Goal: Find specific page/section: Find specific page/section

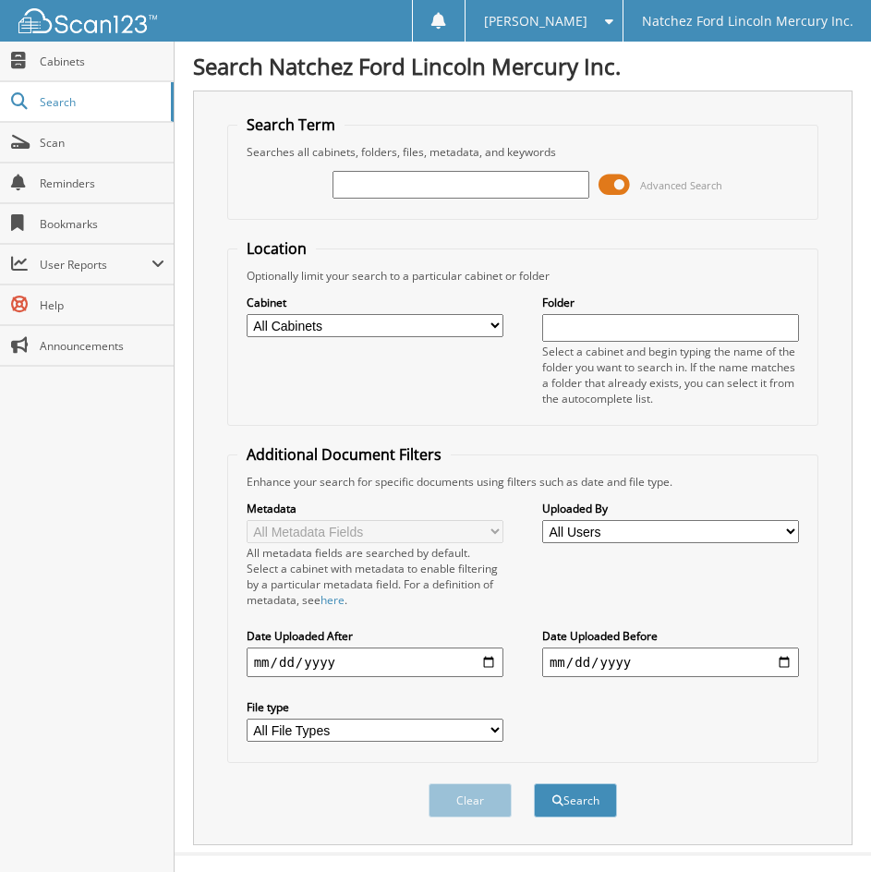
click at [392, 186] on input "text" at bounding box center [460, 185] width 257 height 28
type input "077066"
click at [534, 783] on button "Search" at bounding box center [575, 800] width 83 height 34
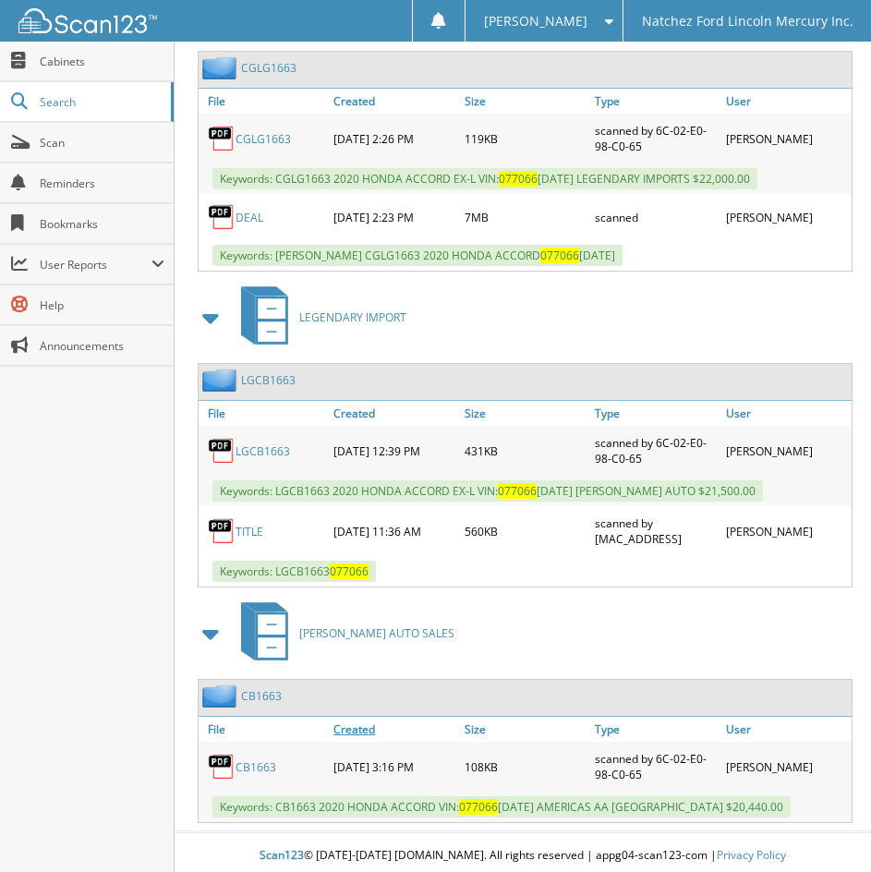
scroll to position [958, 0]
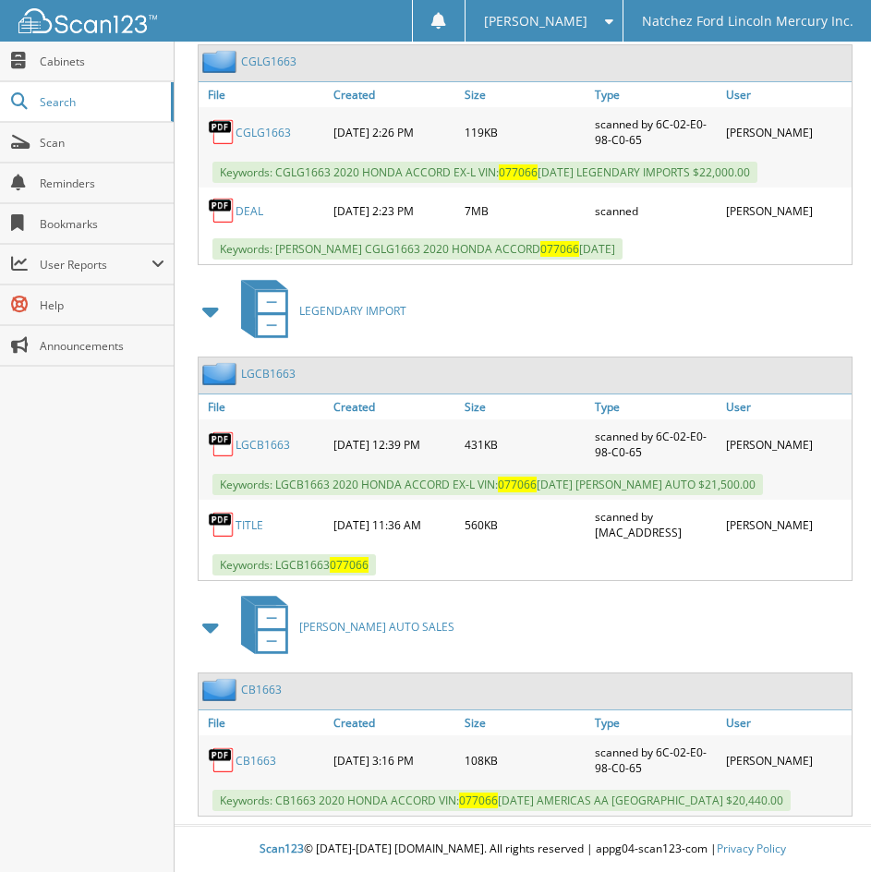
click at [255, 692] on link "CB1663" at bounding box center [261, 689] width 41 height 16
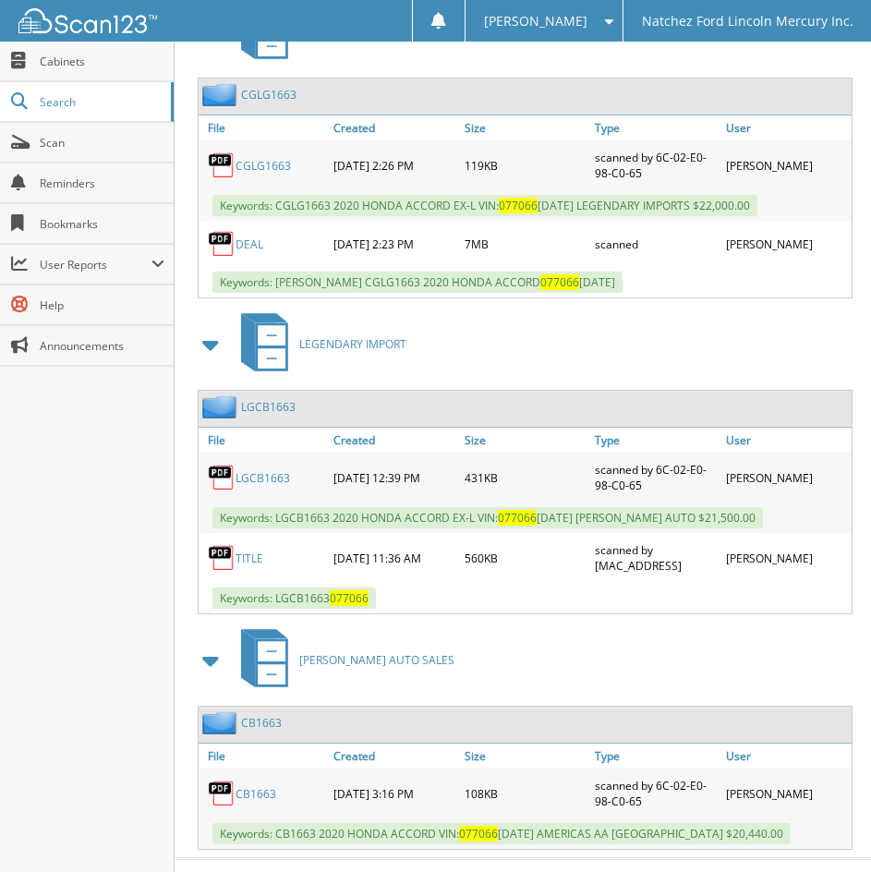
scroll to position [958, 0]
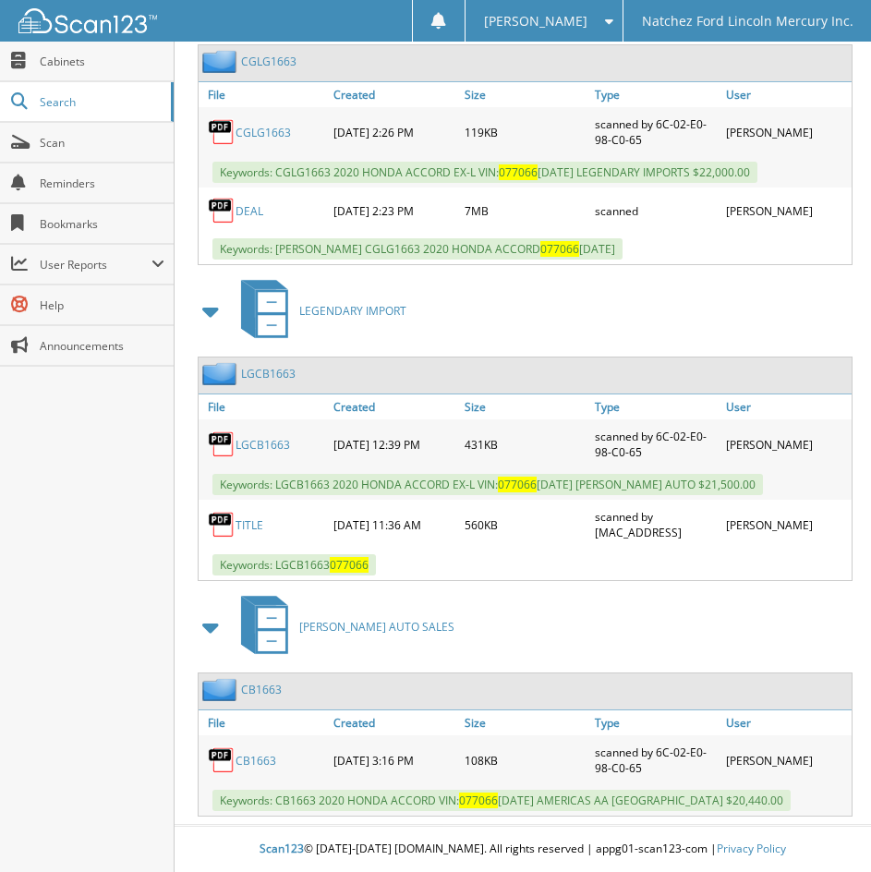
click at [257, 377] on link "LGCB1663" at bounding box center [268, 374] width 54 height 16
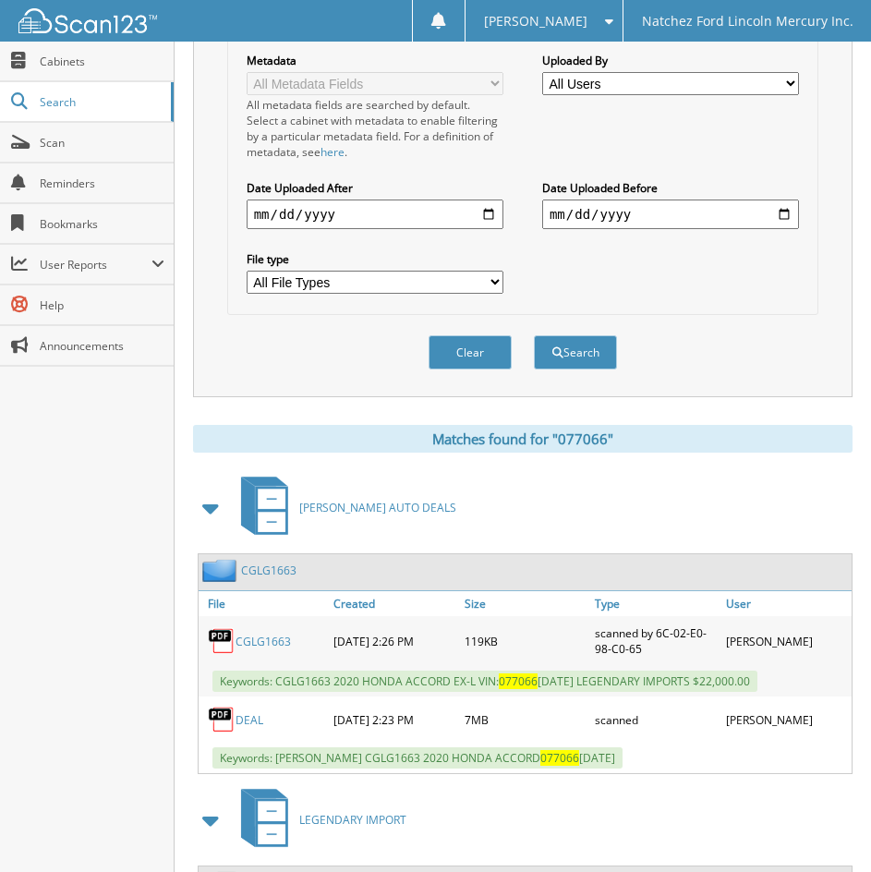
scroll to position [554, 0]
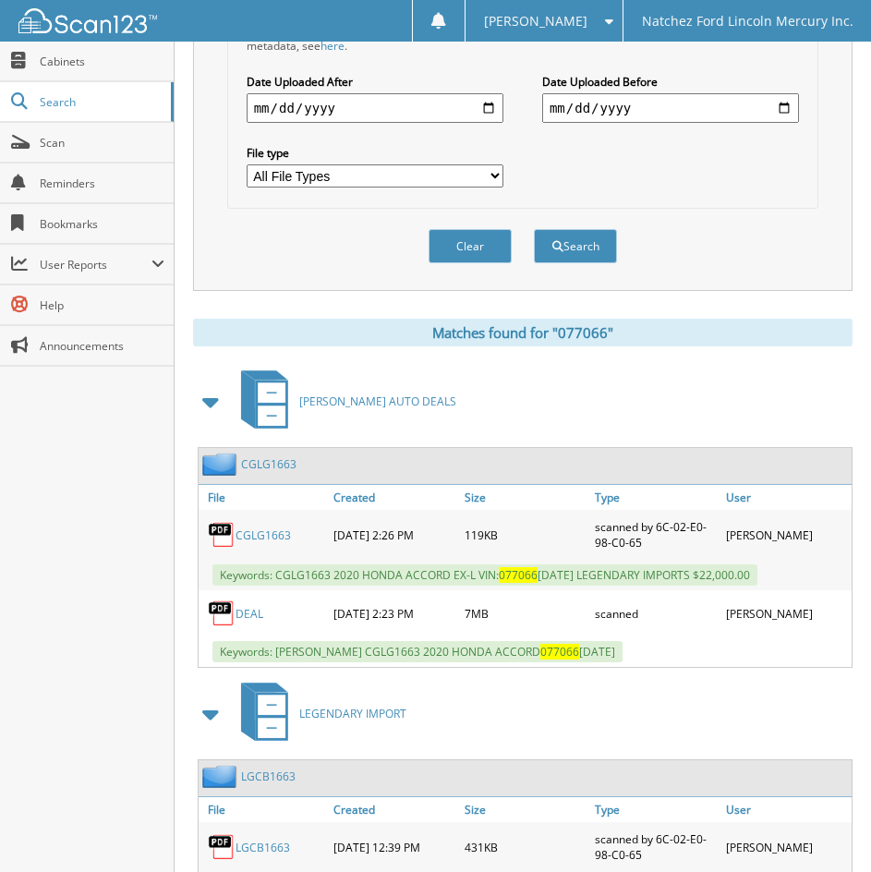
click at [255, 464] on link "CGLG1663" at bounding box center [268, 464] width 55 height 16
